Goal: Task Accomplishment & Management: Manage account settings

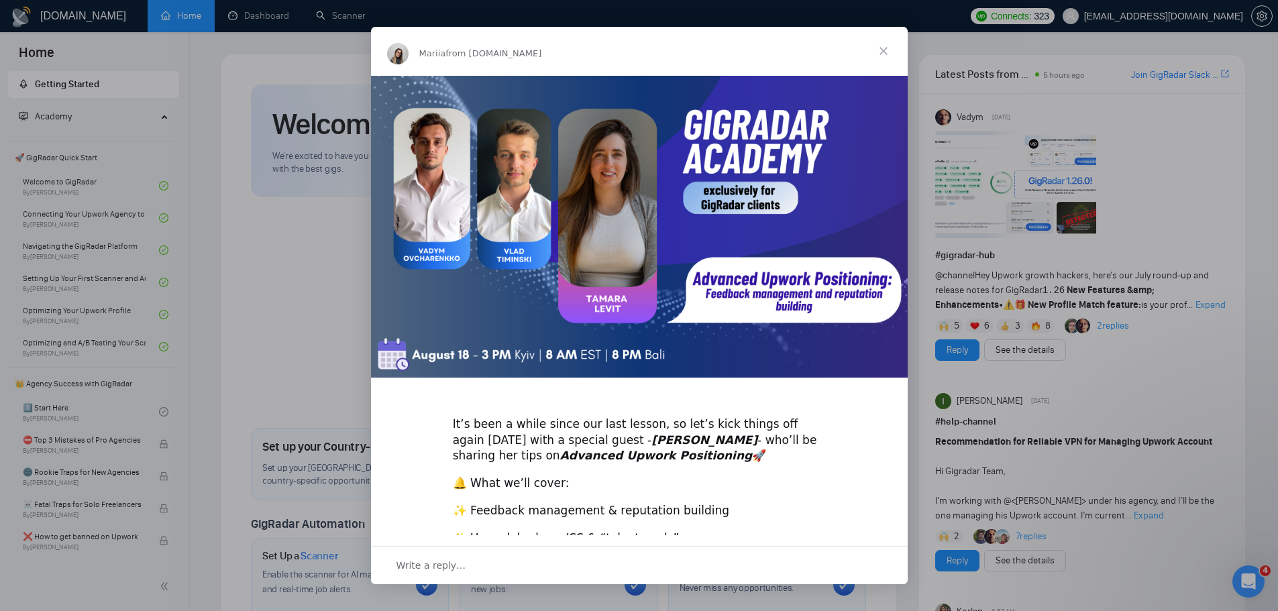
click at [1159, 23] on div "Intercom messenger" at bounding box center [639, 305] width 1278 height 611
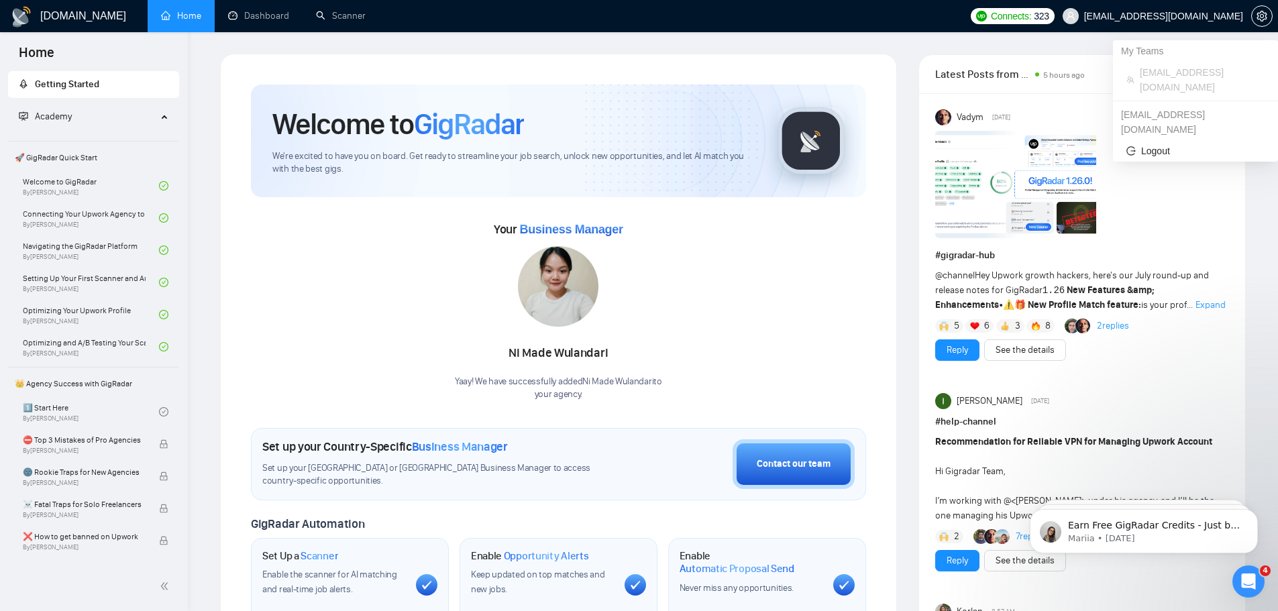
click at [1159, 23] on span "[EMAIL_ADDRESS][DOMAIN_NAME]" at bounding box center [1153, 16] width 197 height 43
click at [1254, 15] on span "setting" at bounding box center [1262, 16] width 20 height 11
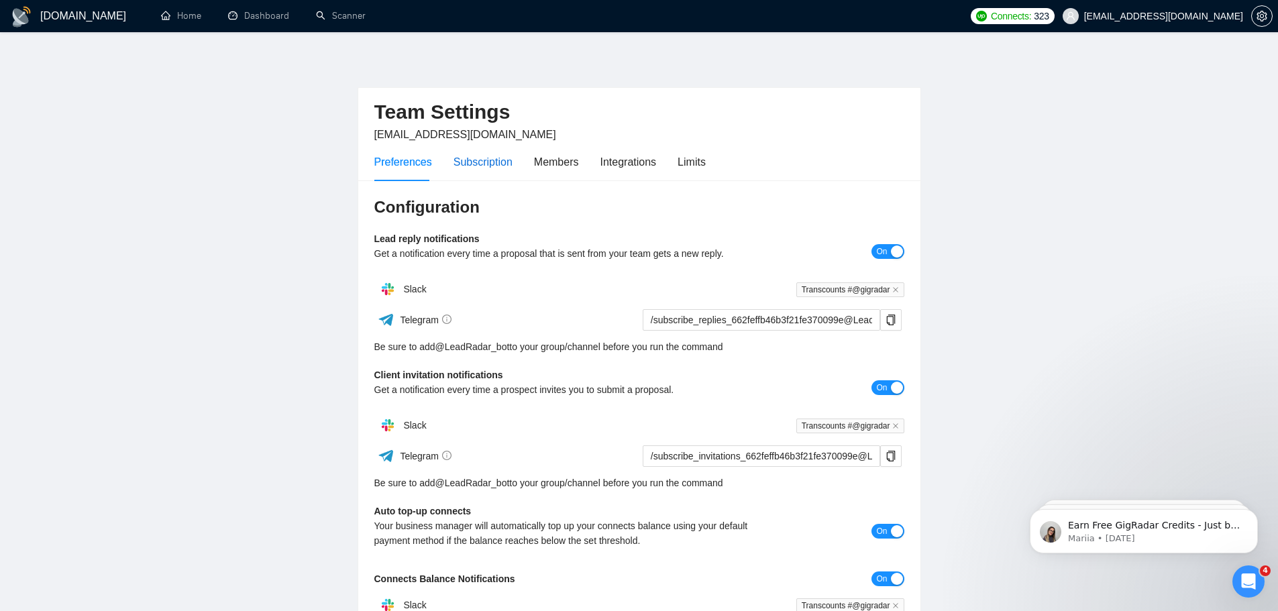
click at [484, 163] on div "Subscription" at bounding box center [483, 162] width 59 height 17
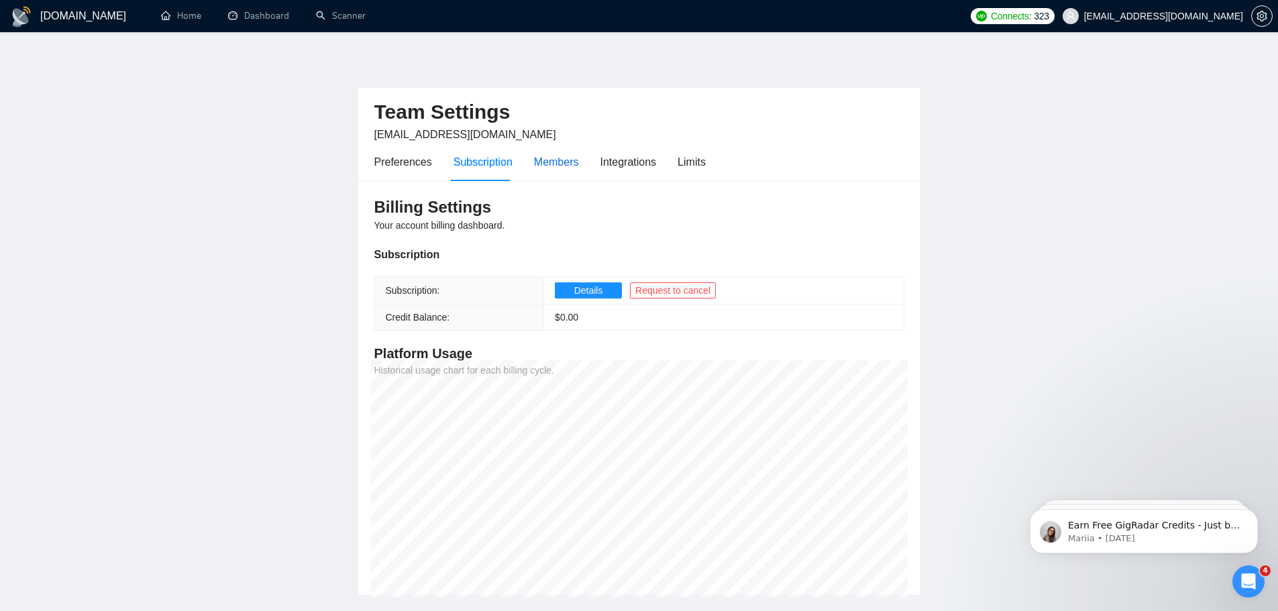
click at [540, 165] on div "Members" at bounding box center [556, 162] width 45 height 17
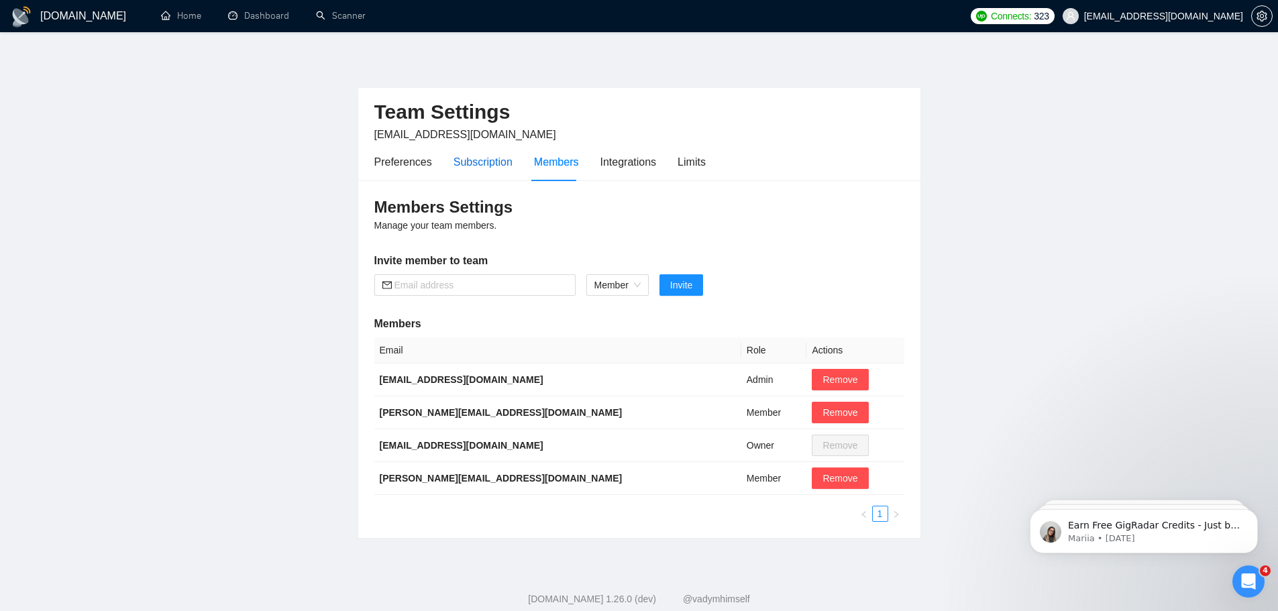
click at [496, 162] on div "Subscription" at bounding box center [483, 162] width 59 height 17
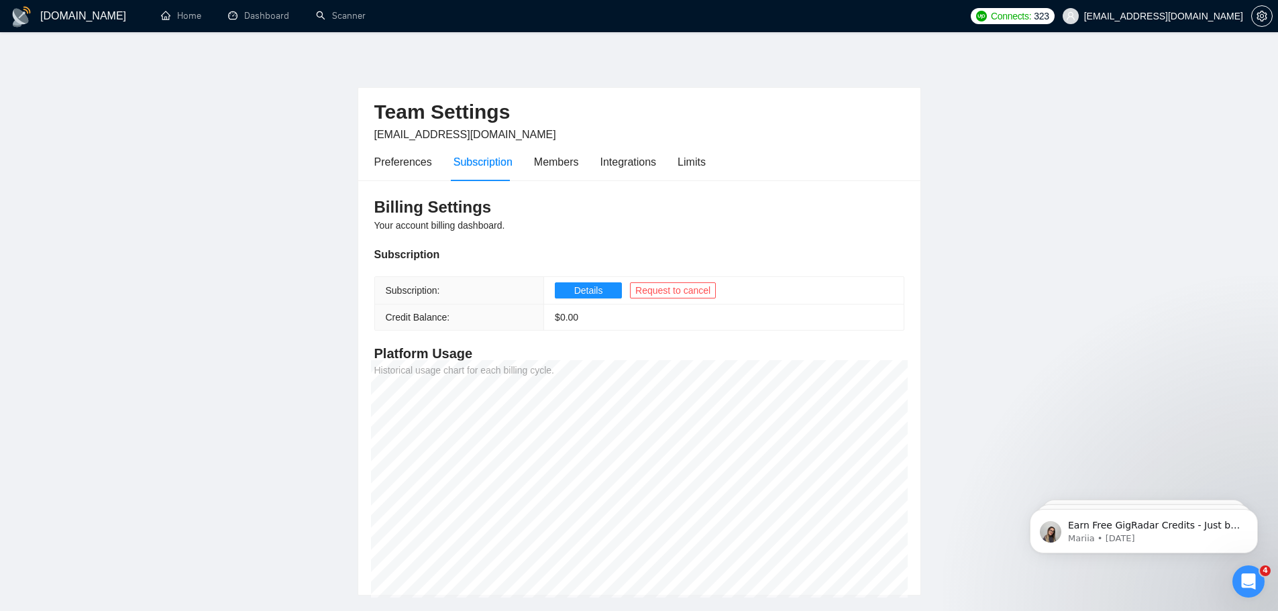
click at [595, 164] on div "Preferences Subscription Members Integrations Limits" at bounding box center [539, 162] width 331 height 38
click at [603, 164] on div "Integrations" at bounding box center [628, 162] width 56 height 17
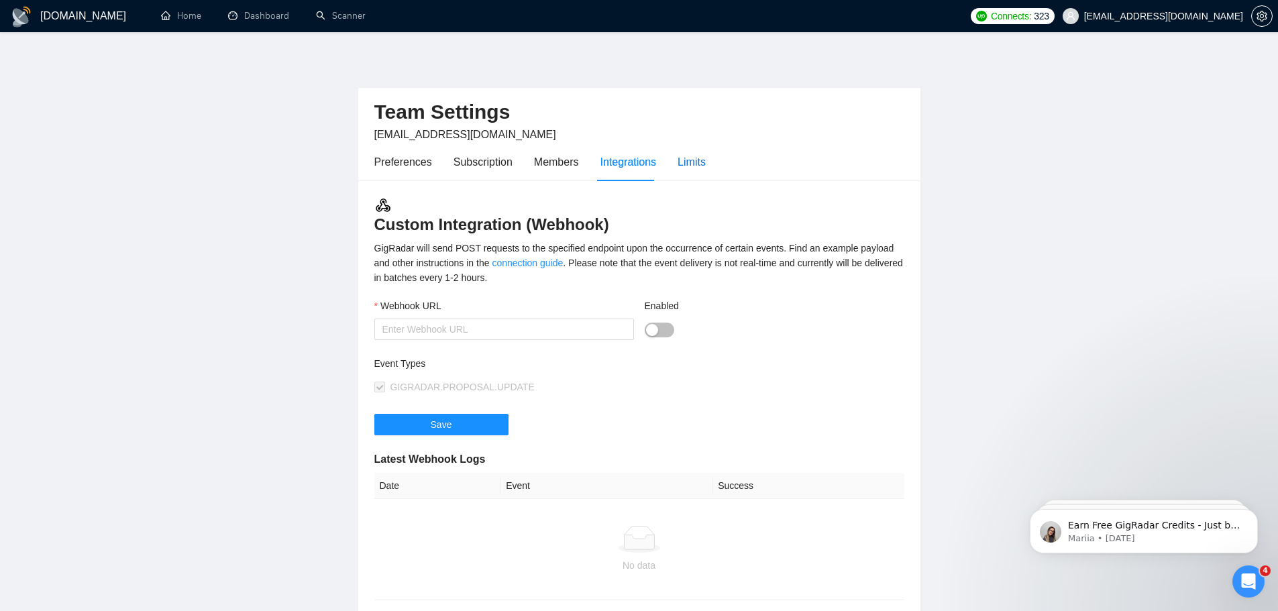
click at [687, 161] on div "Limits" at bounding box center [692, 162] width 28 height 17
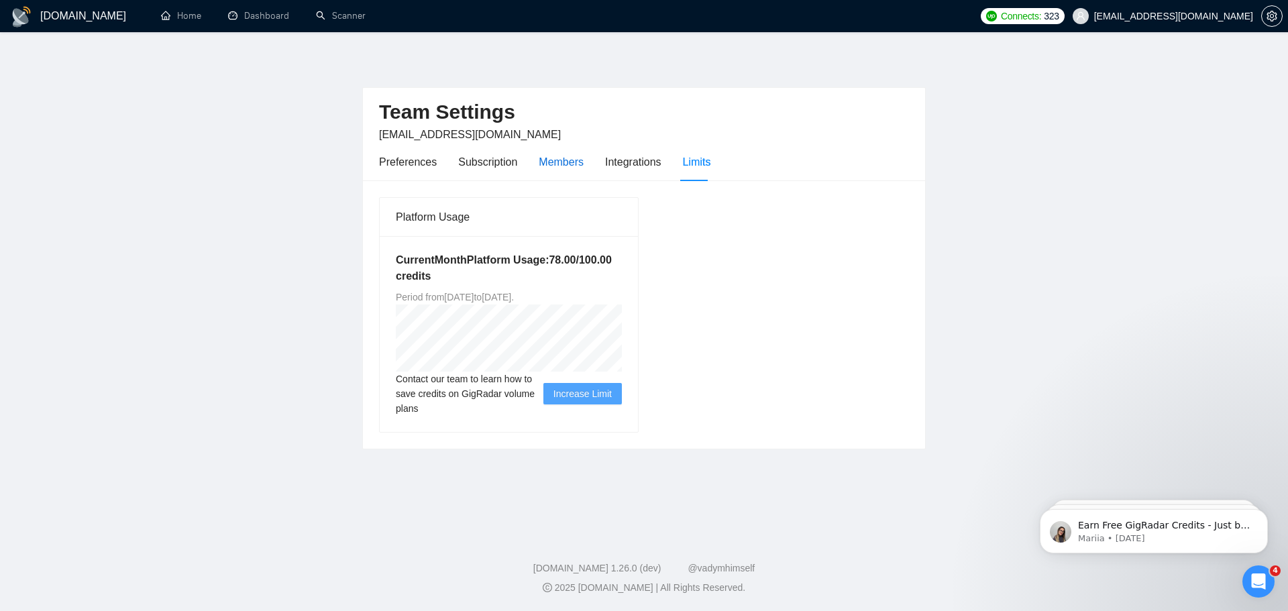
click at [550, 166] on div "Members" at bounding box center [561, 162] width 45 height 17
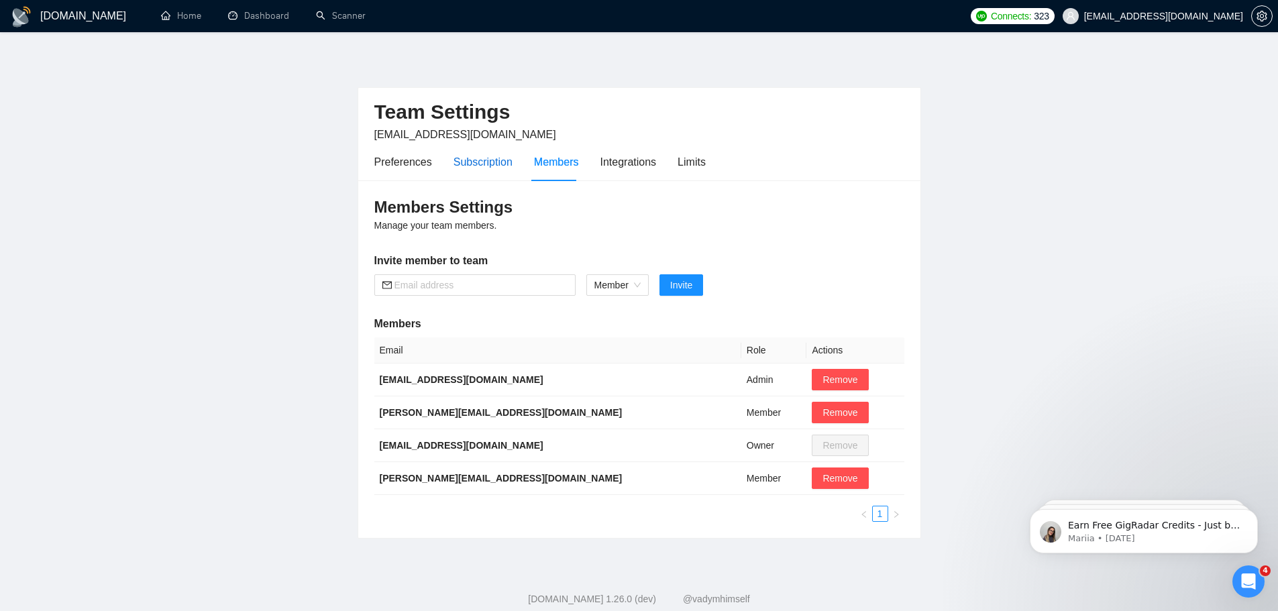
click at [480, 168] on div "Subscription" at bounding box center [483, 162] width 59 height 17
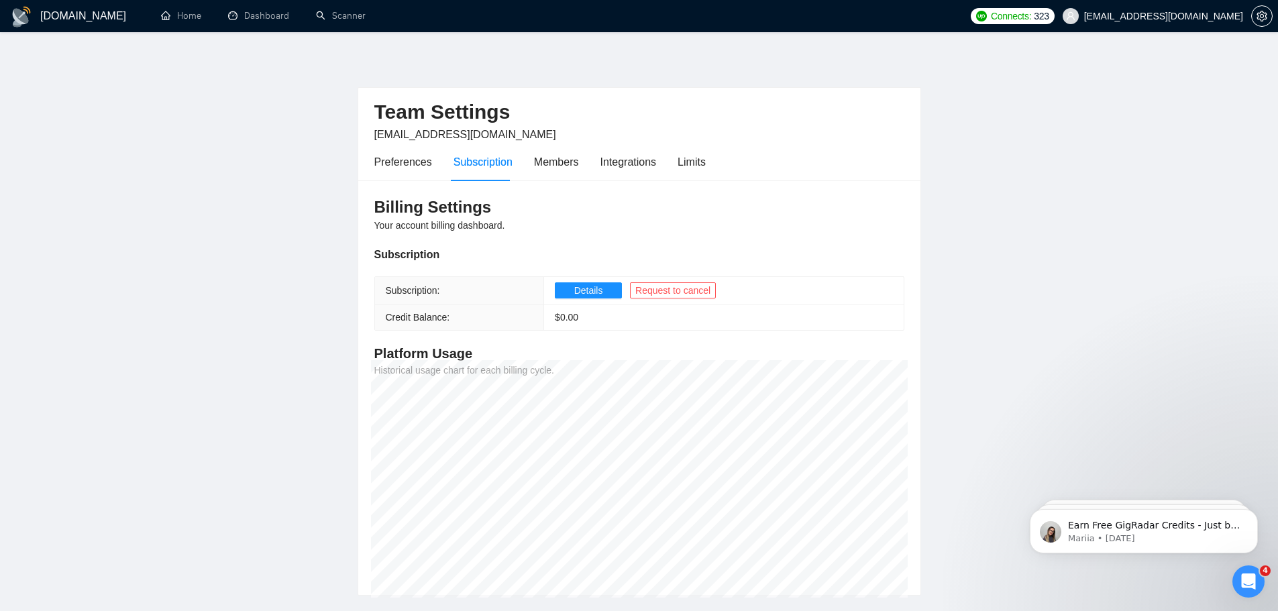
click at [435, 162] on div "Preferences Subscription Members Integrations Limits" at bounding box center [539, 162] width 331 height 38
click at [421, 164] on div "Preferences" at bounding box center [403, 162] width 58 height 17
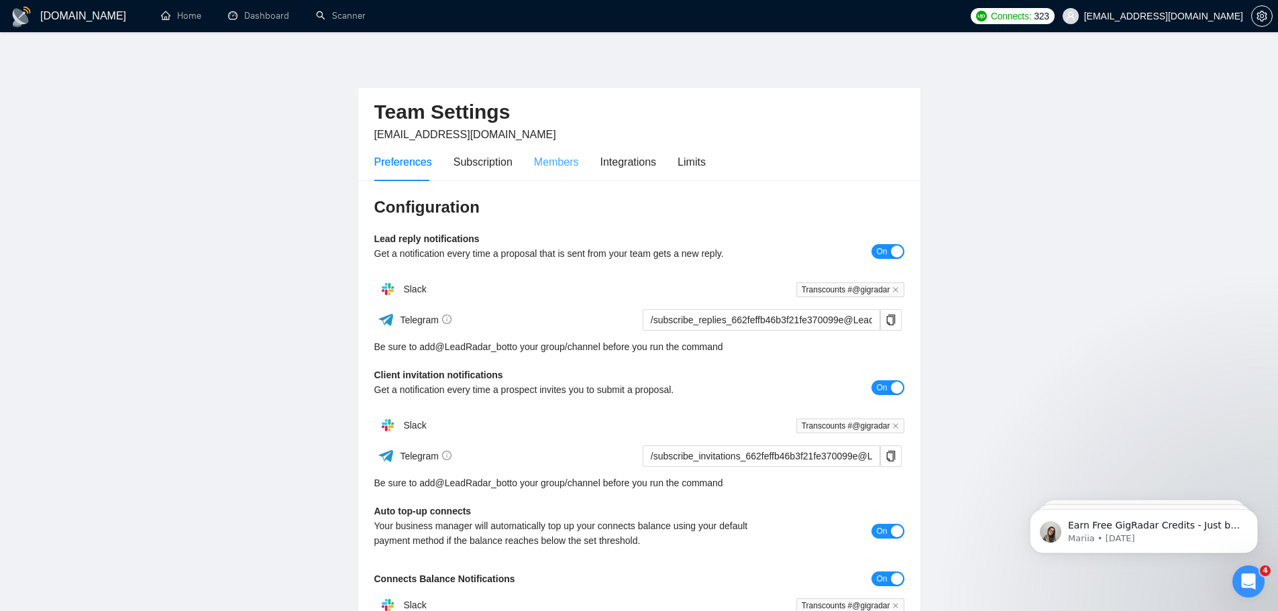
click at [560, 170] on div "Members" at bounding box center [556, 162] width 45 height 38
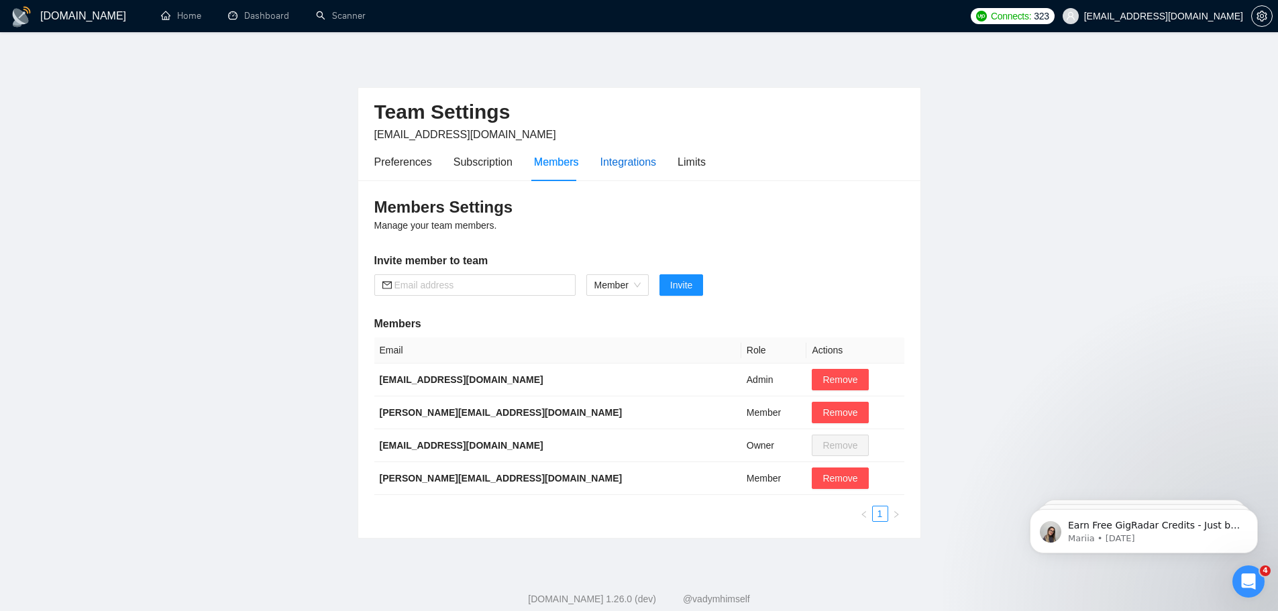
click at [607, 165] on div "Integrations" at bounding box center [628, 162] width 56 height 17
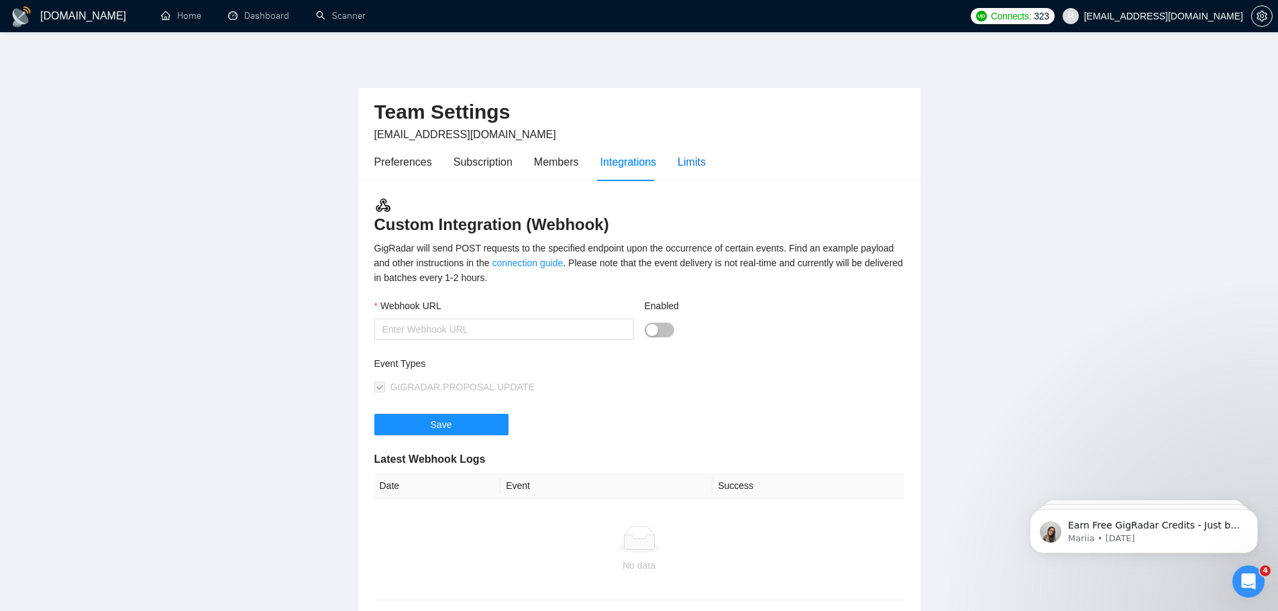
click at [682, 163] on div "Limits" at bounding box center [692, 162] width 28 height 17
